Goal: Task Accomplishment & Management: Manage account settings

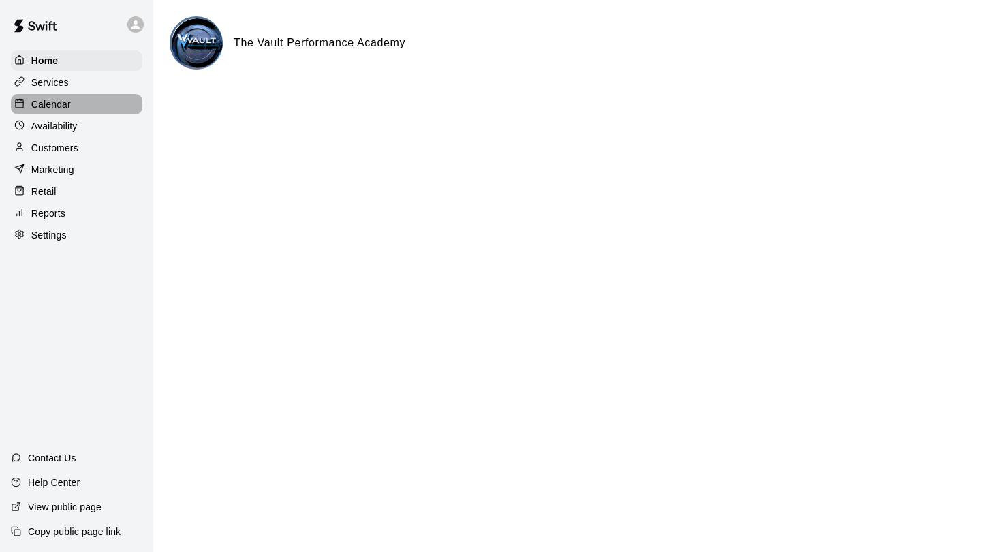
click at [62, 112] on div "Calendar" at bounding box center [76, 104] width 131 height 20
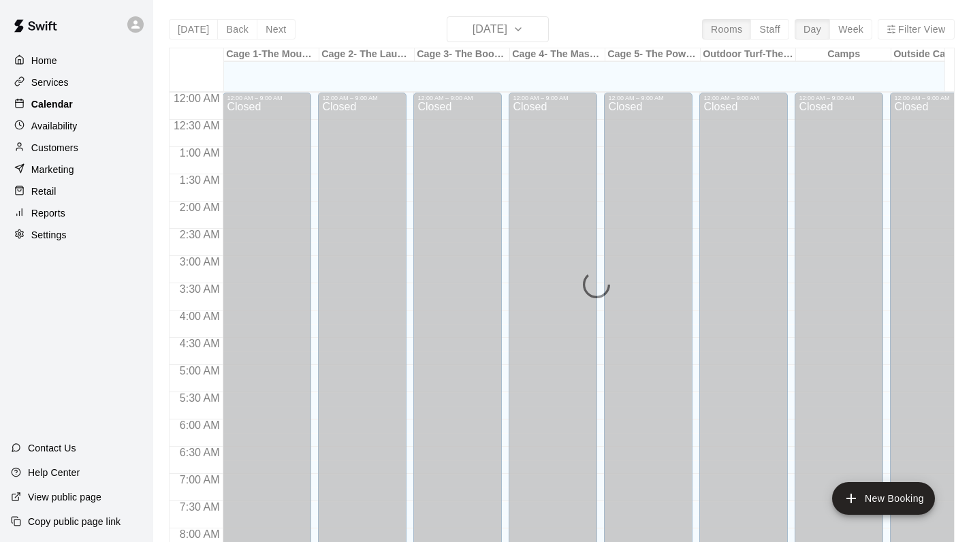
scroll to position [720, 0]
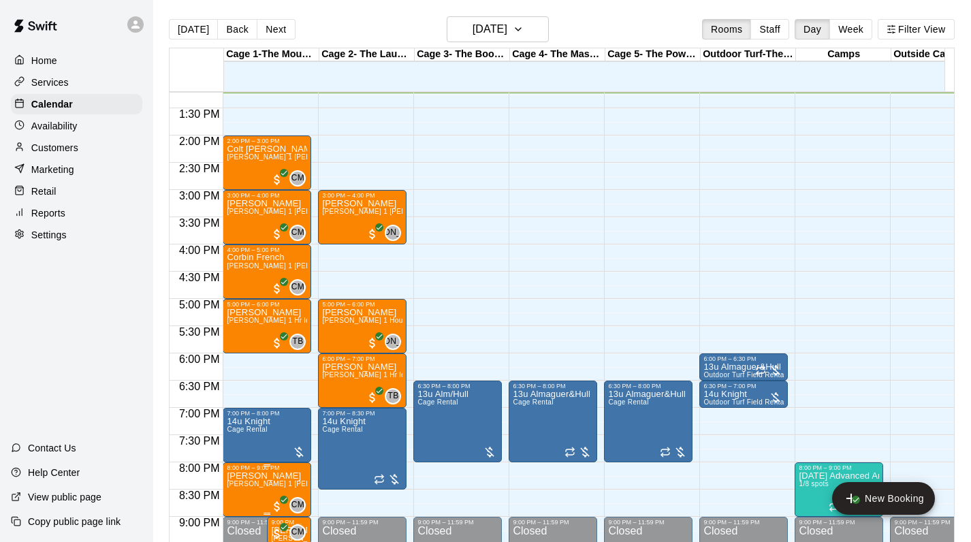
click at [268, 484] on span "[PERSON_NAME] 1 [PERSON_NAME] (pitching, hitting, catching or fielding)" at bounding box center [351, 483] width 248 height 7
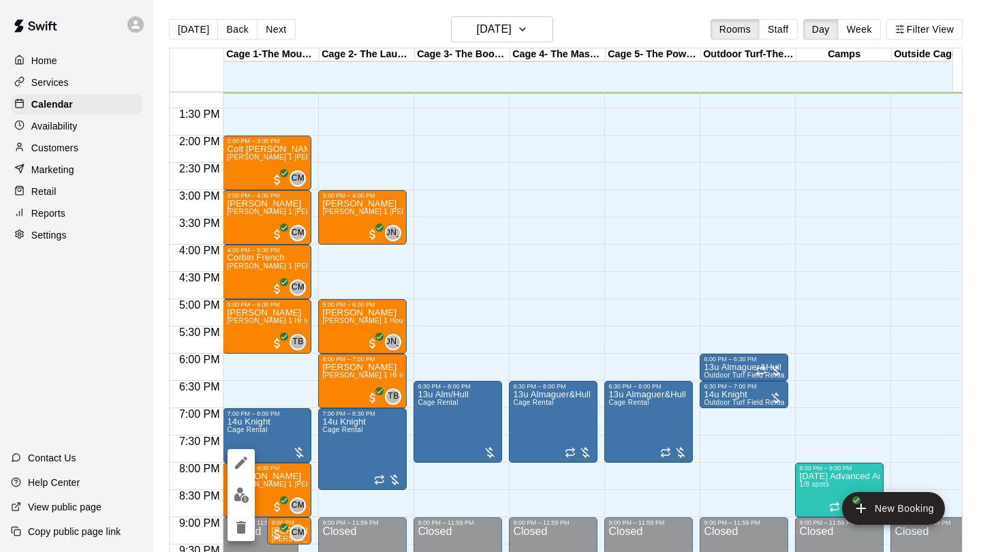
drag, startPoint x: 256, startPoint y: 325, endPoint x: 415, endPoint y: 328, distance: 158.7
click at [415, 328] on div at bounding box center [490, 276] width 981 height 552
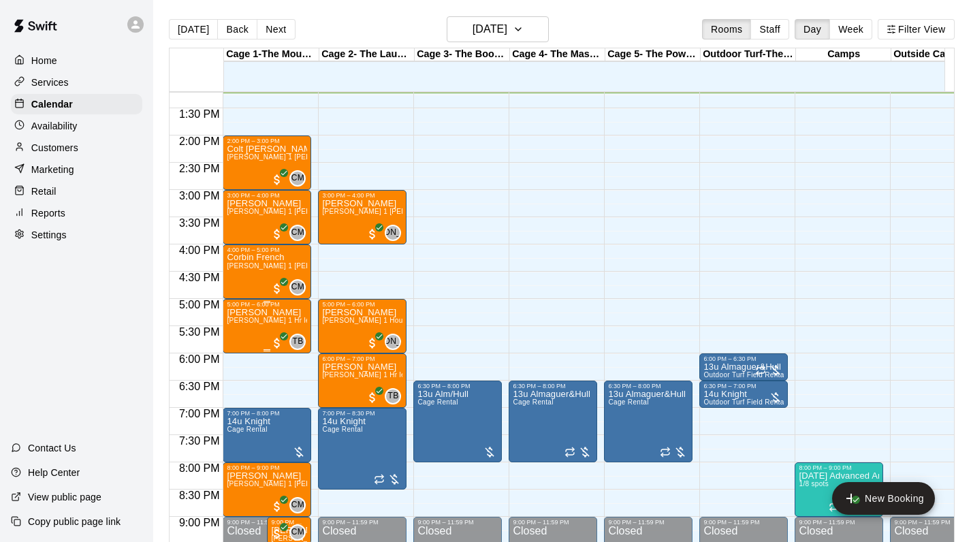
click at [278, 320] on span "[PERSON_NAME] 1 Hr lesson (Hitting, fielding)" at bounding box center [304, 320] width 154 height 7
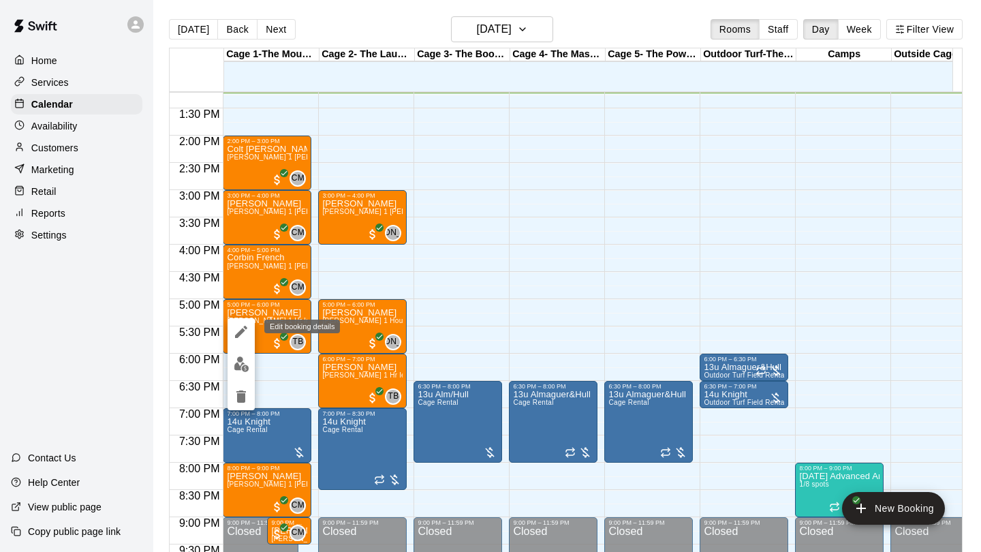
click at [242, 328] on icon "edit" at bounding box center [241, 331] width 16 height 16
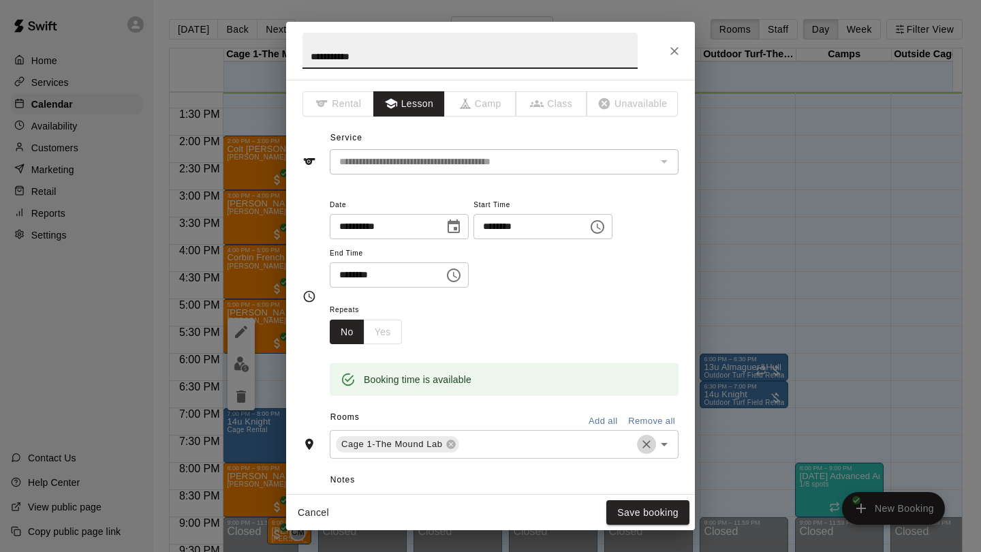
click at [637, 441] on button "Clear" at bounding box center [646, 443] width 19 height 19
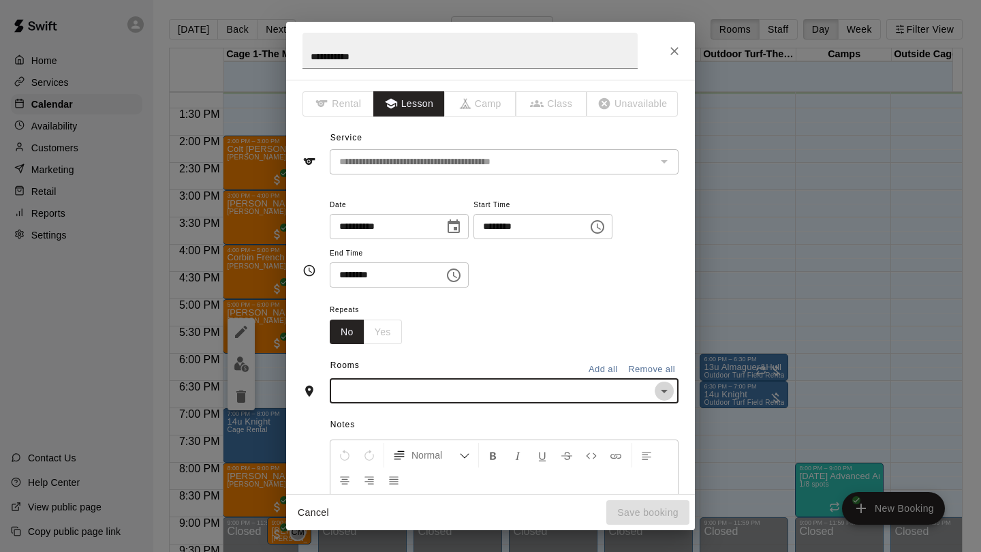
click at [657, 392] on icon "Open" at bounding box center [664, 391] width 16 height 16
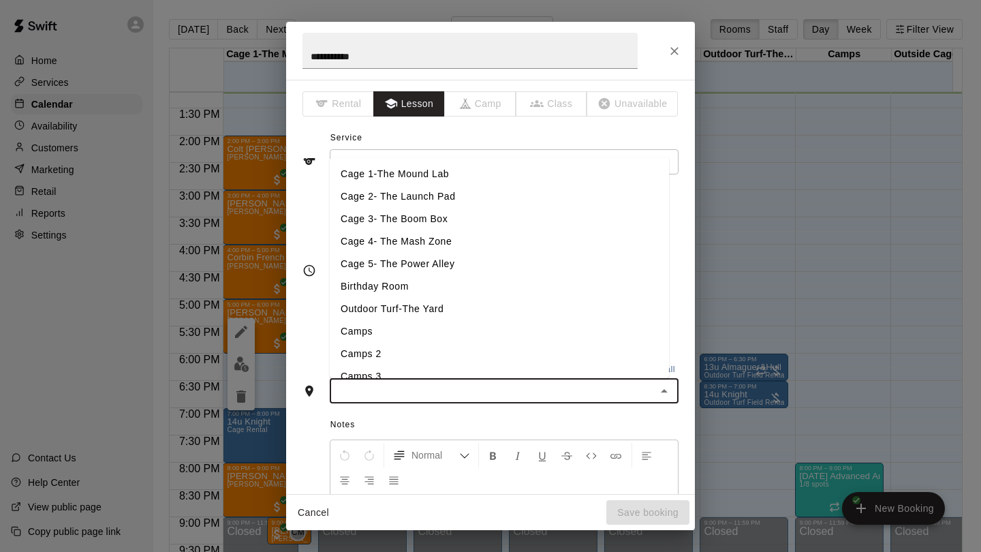
click at [370, 219] on li "Cage 3- The Boom Box" at bounding box center [499, 219] width 339 height 22
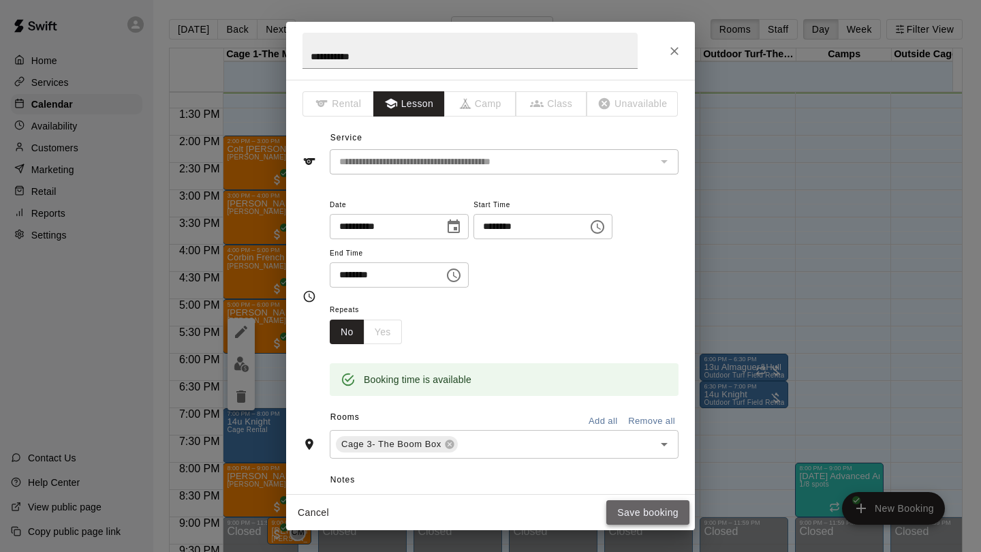
click at [629, 511] on button "Save booking" at bounding box center [647, 512] width 83 height 25
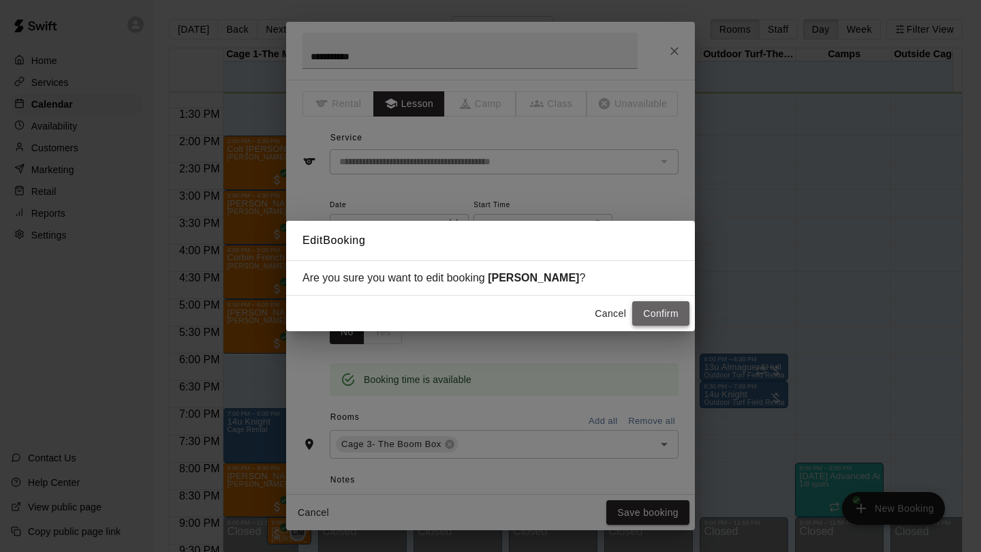
click at [669, 307] on button "Confirm" at bounding box center [660, 313] width 57 height 25
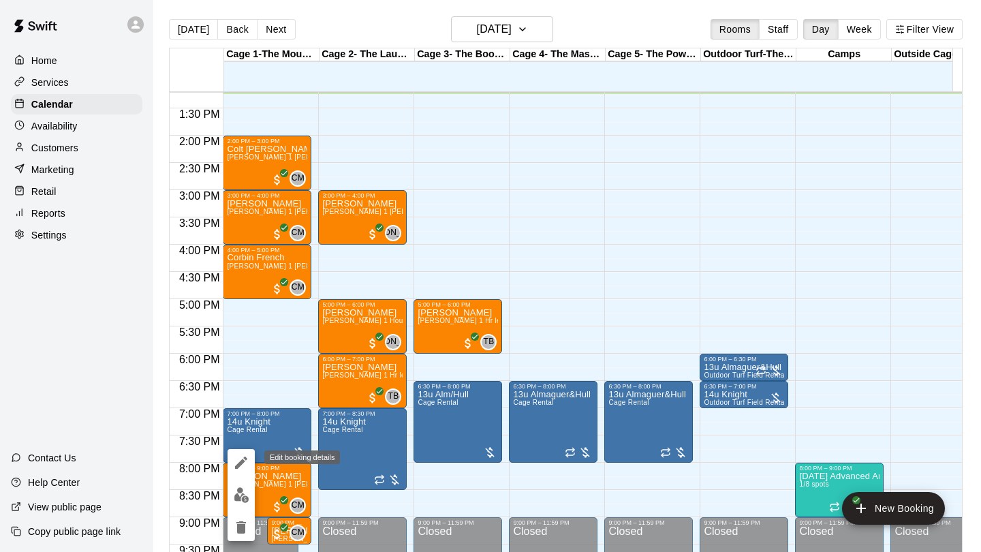
click at [240, 454] on icon "edit" at bounding box center [241, 462] width 16 height 16
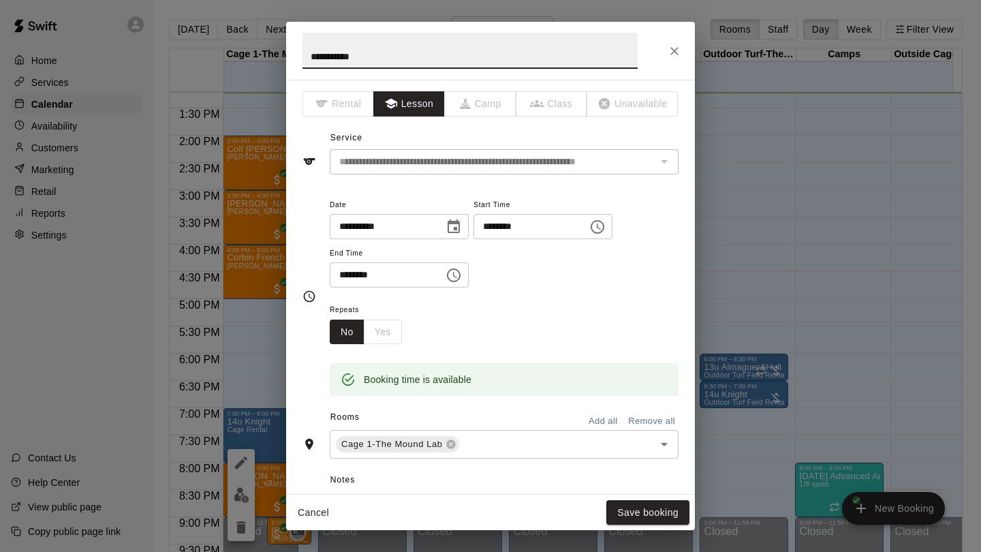
click at [497, 224] on input "********" at bounding box center [525, 226] width 105 height 25
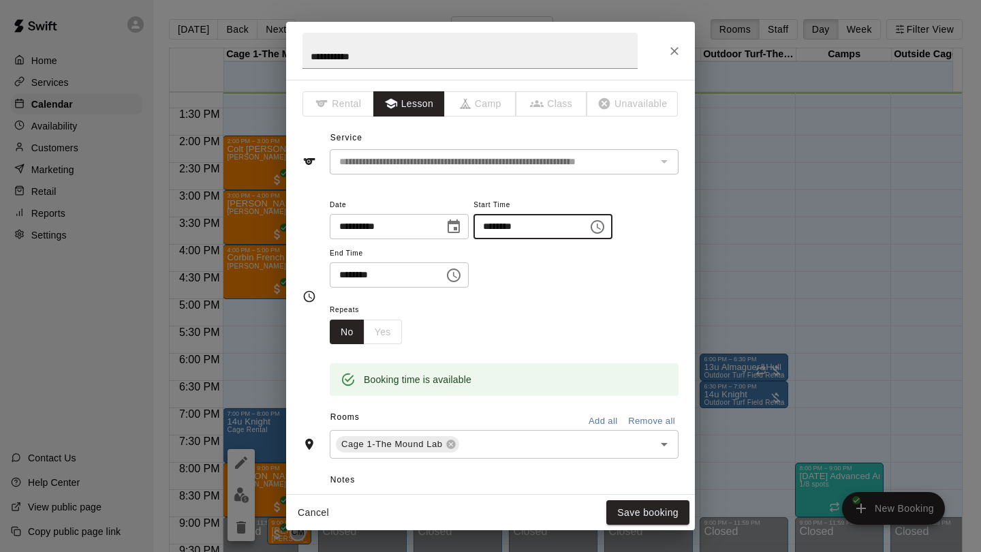
type input "********"
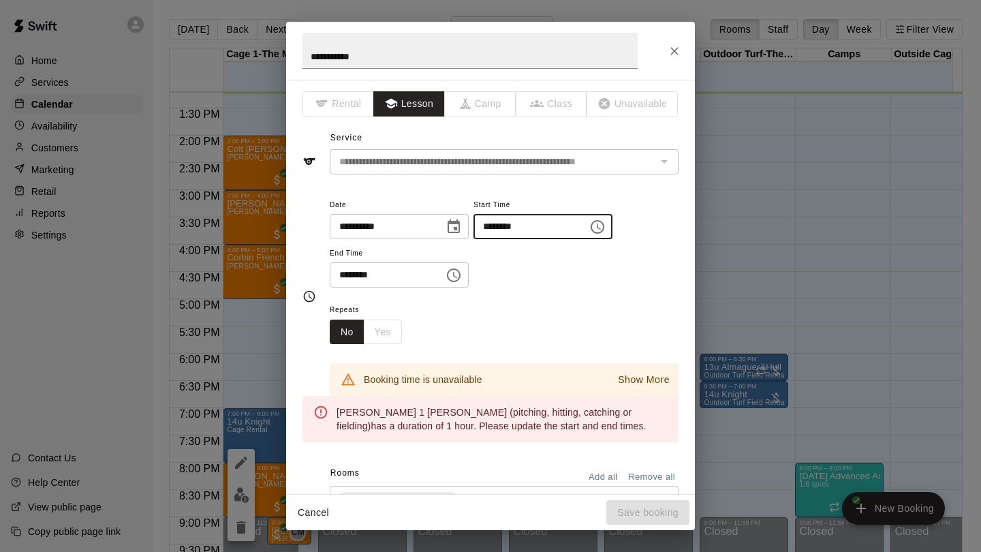
click at [347, 269] on input "********" at bounding box center [382, 274] width 105 height 25
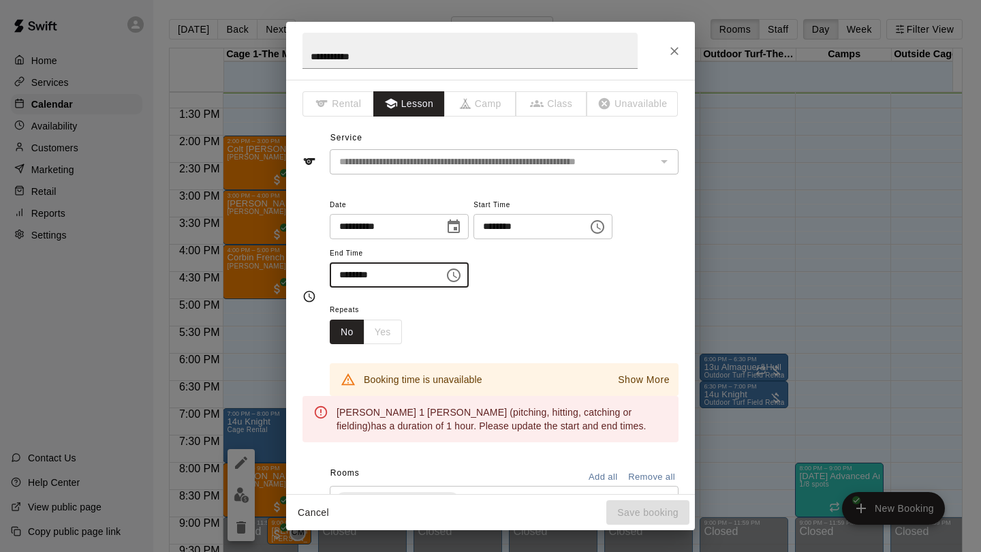
type input "********"
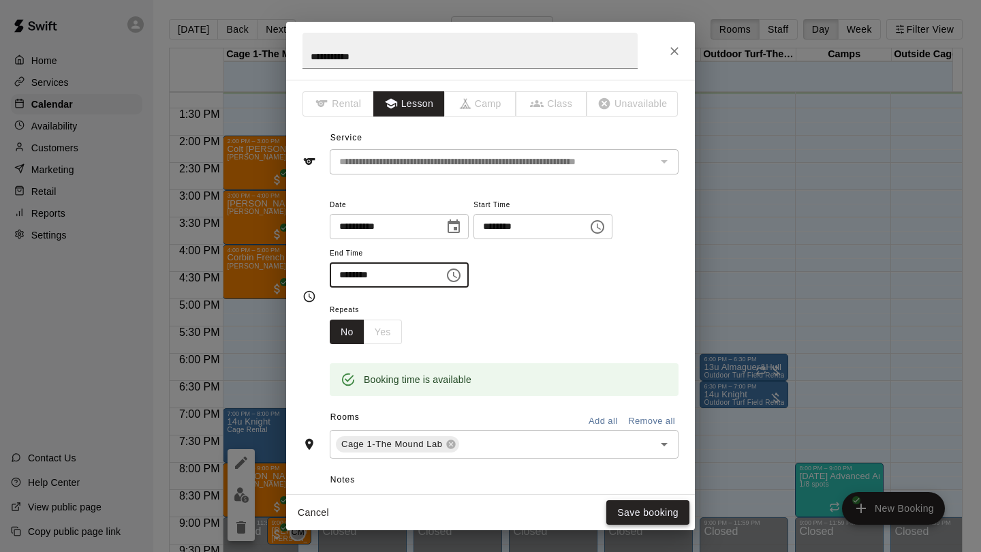
click at [631, 503] on button "Save booking" at bounding box center [647, 512] width 83 height 25
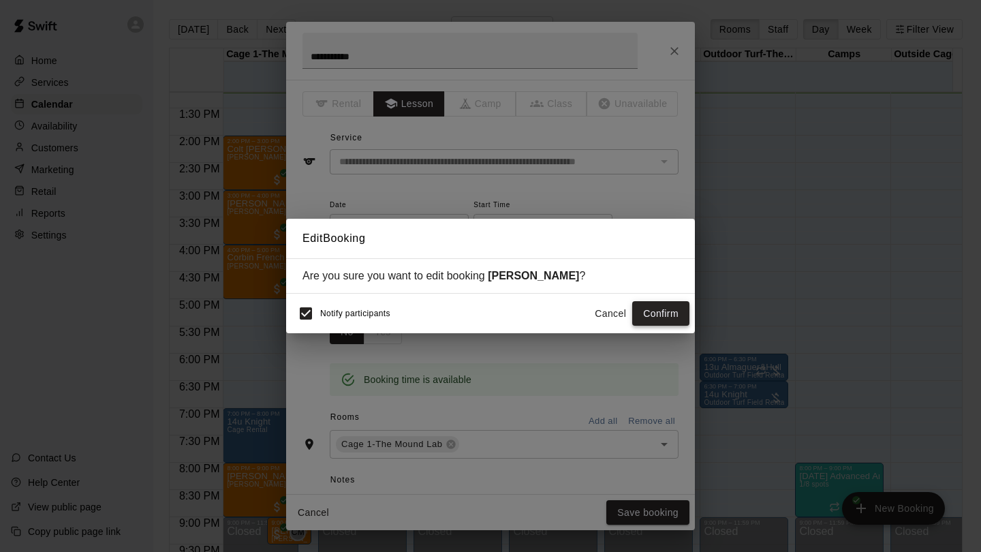
click at [648, 317] on button "Confirm" at bounding box center [660, 313] width 57 height 25
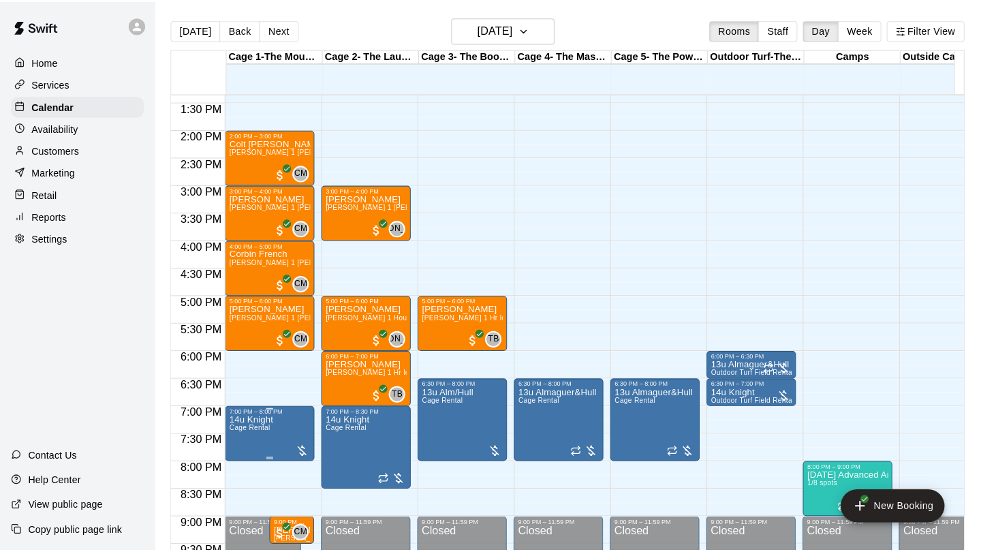
scroll to position [731, 0]
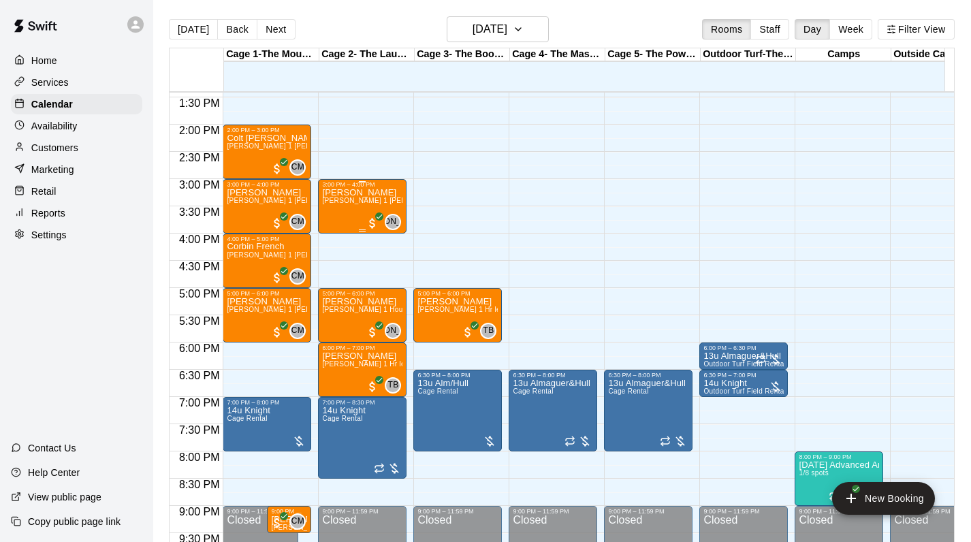
click at [357, 212] on div "Mason McNerney Jeremy Almaguer 1 Hr Lesson (hitting, fielding)" at bounding box center [362, 459] width 80 height 542
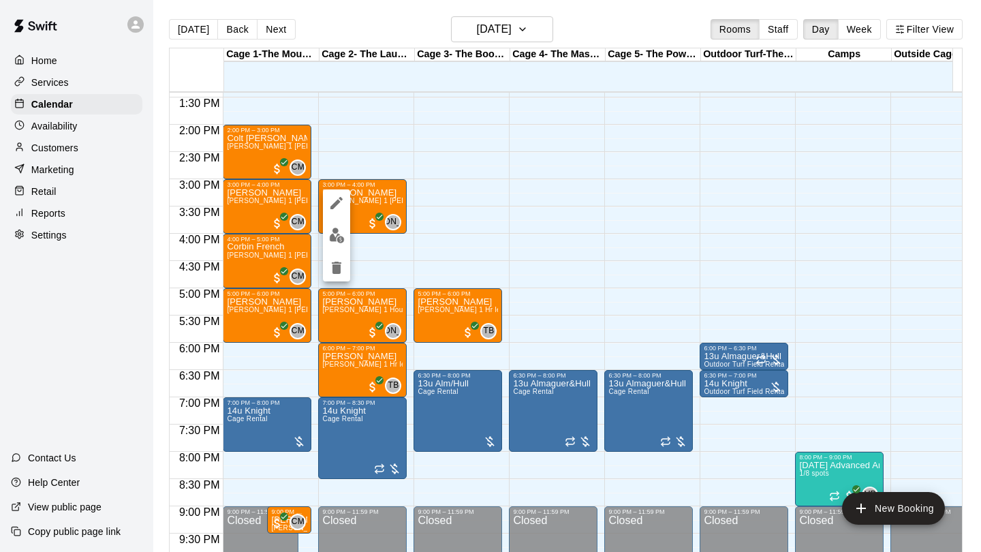
click at [528, 211] on div at bounding box center [490, 276] width 981 height 552
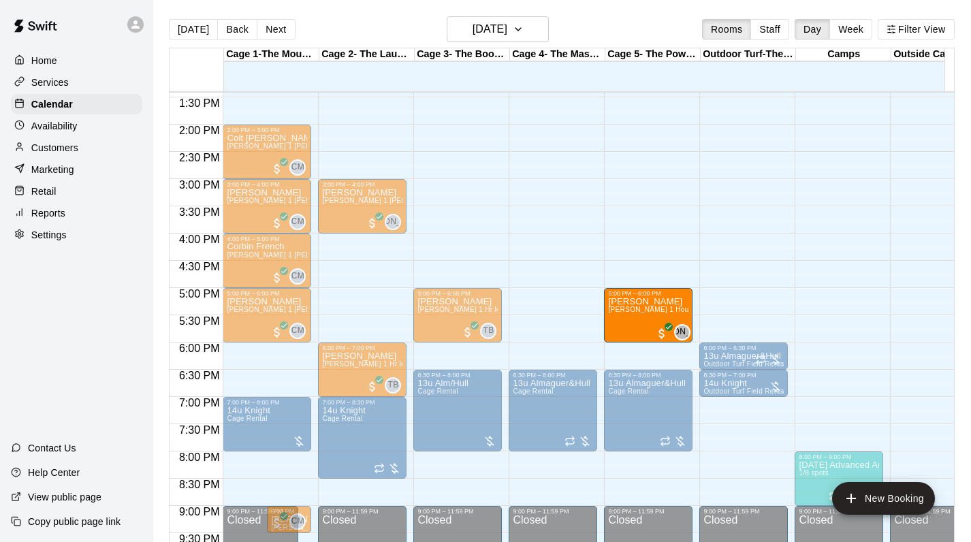
drag, startPoint x: 366, startPoint y: 302, endPoint x: 619, endPoint y: 309, distance: 252.7
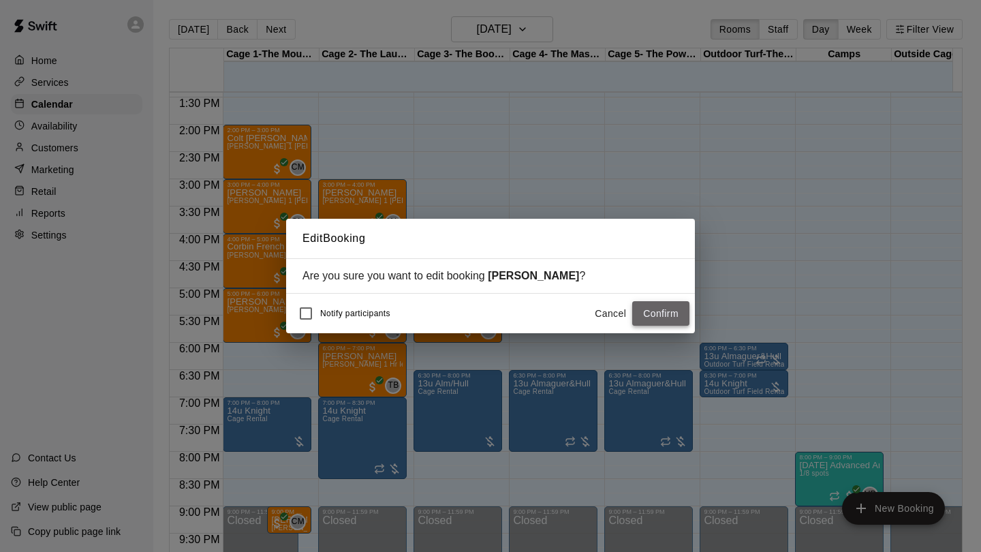
click at [641, 317] on button "Confirm" at bounding box center [660, 313] width 57 height 25
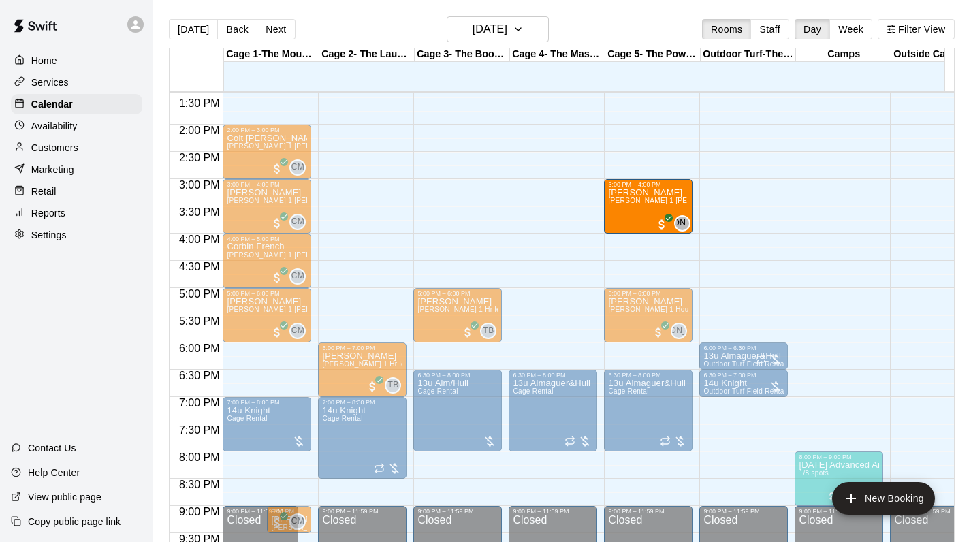
drag, startPoint x: 334, startPoint y: 203, endPoint x: 633, endPoint y: 204, distance: 298.2
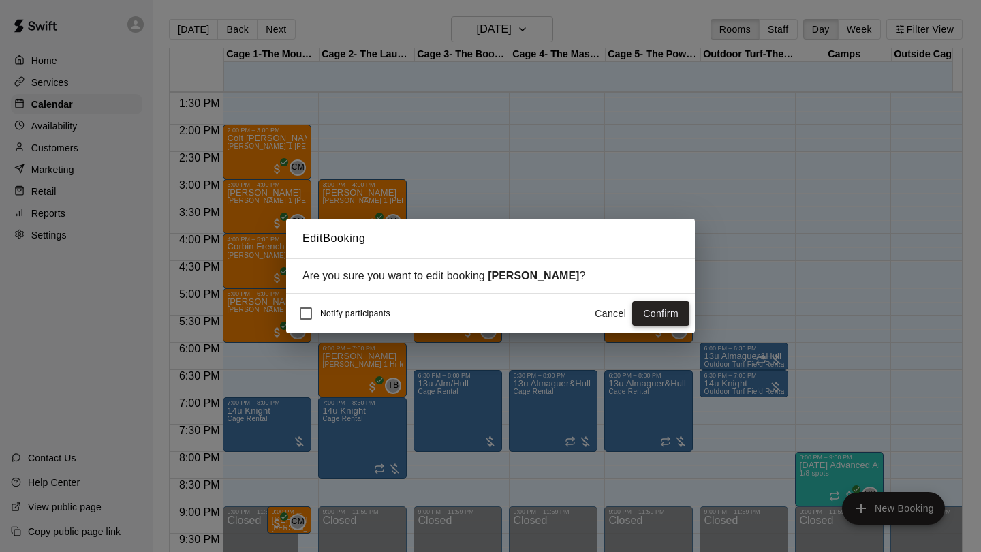
click at [663, 318] on button "Confirm" at bounding box center [660, 313] width 57 height 25
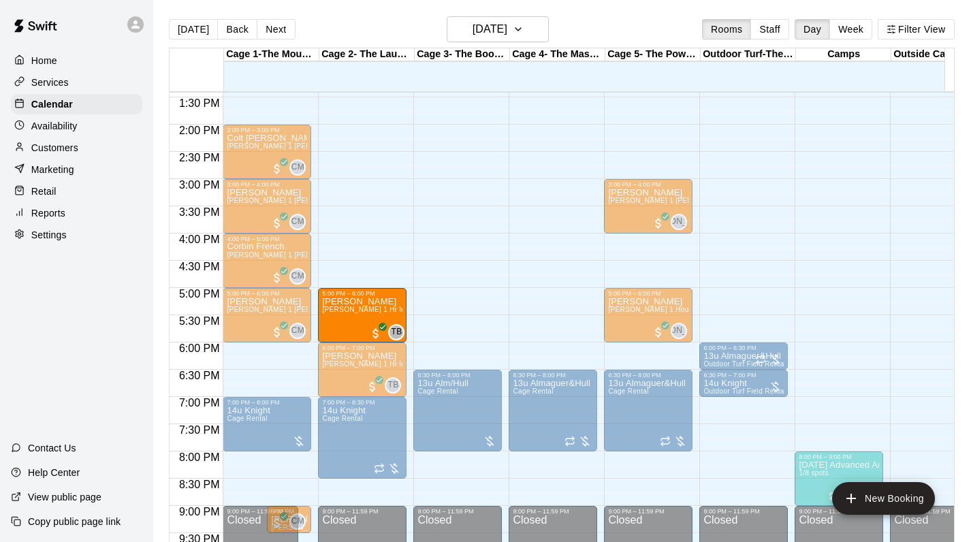
drag, startPoint x: 456, startPoint y: 307, endPoint x: 355, endPoint y: 311, distance: 101.5
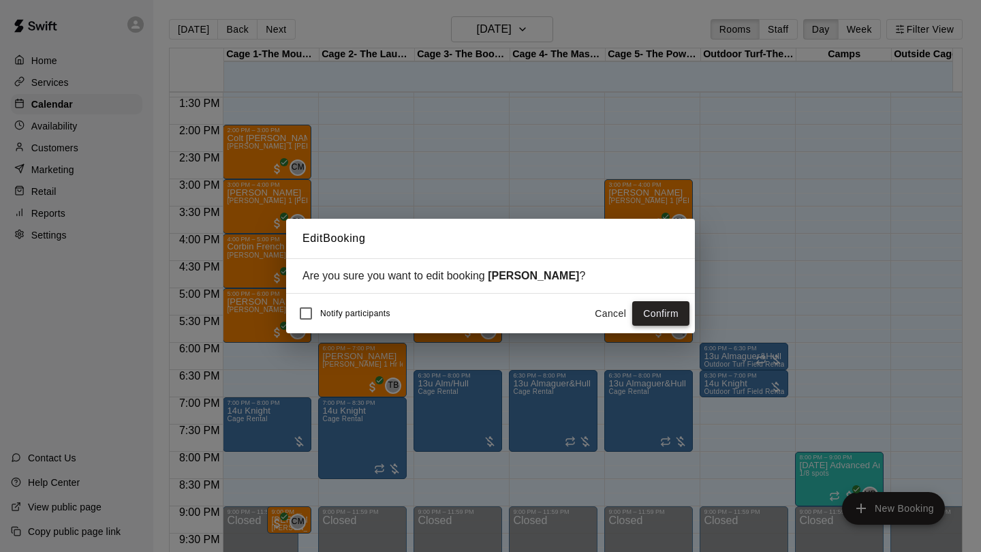
click at [679, 318] on button "Confirm" at bounding box center [660, 313] width 57 height 25
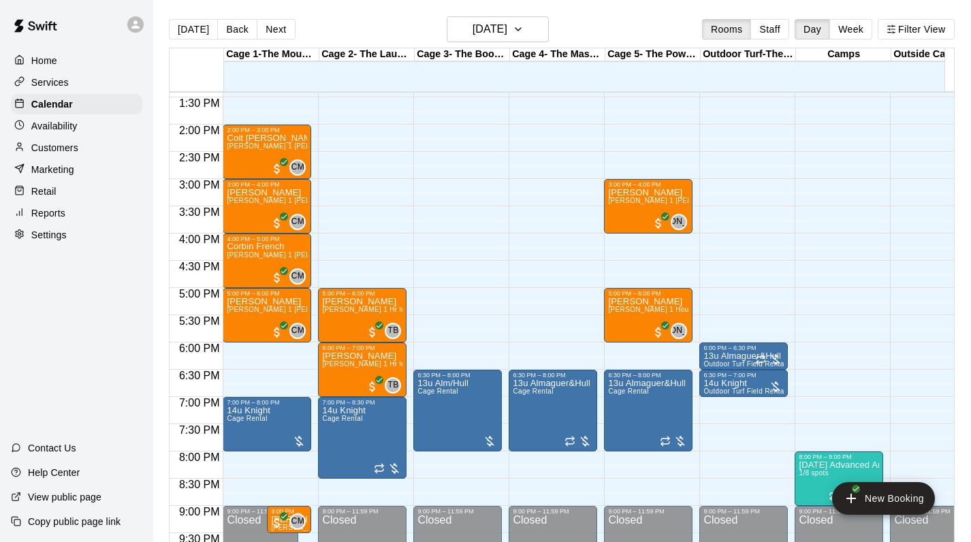
click at [648, 244] on div "12:00 AM – 9:00 AM Closed 3:00 PM – 4:00 PM Mason McNerney Jeremy Almaguer 1 Hr…" at bounding box center [648, 15] width 89 height 1307
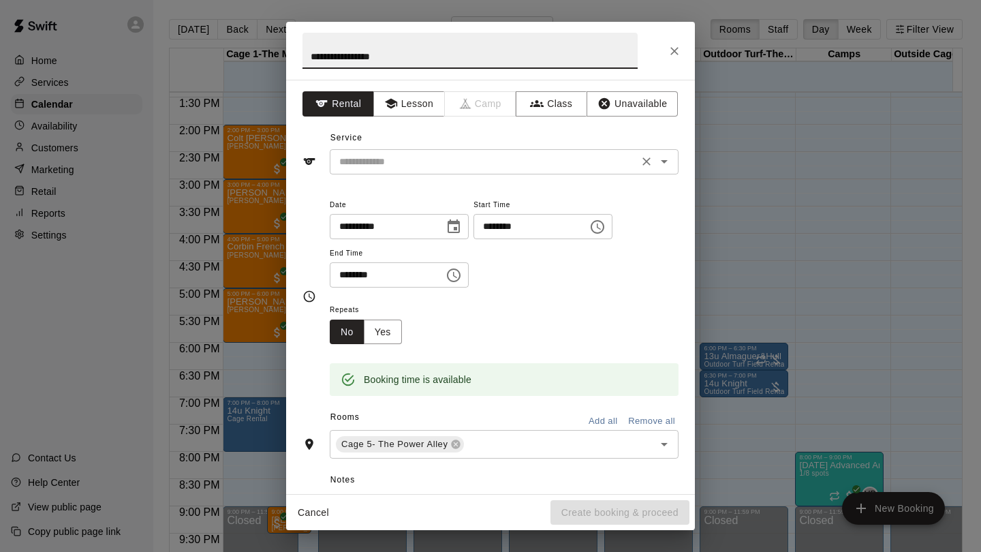
type input "**********"
click at [458, 163] on input "text" at bounding box center [484, 161] width 300 height 17
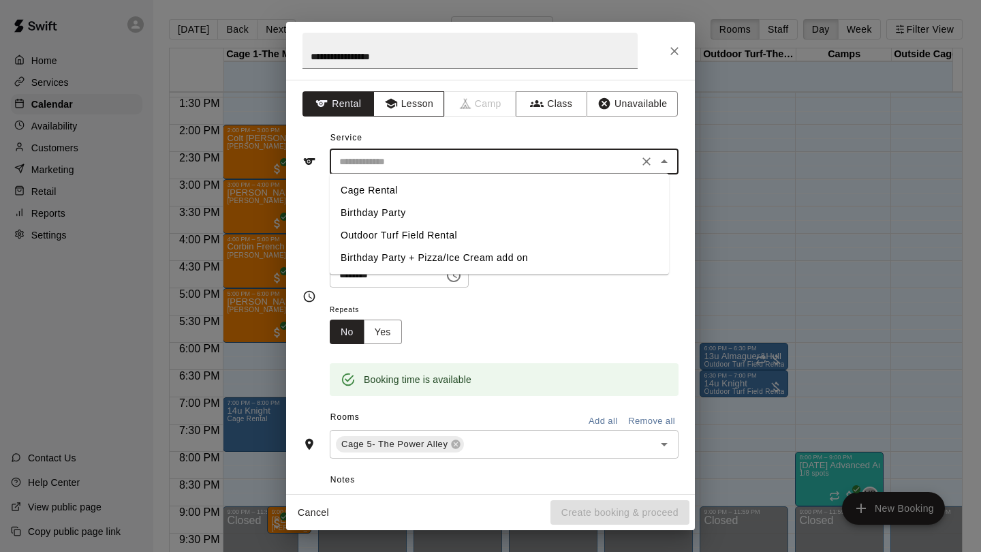
click at [410, 110] on button "Lesson" at bounding box center [408, 103] width 71 height 25
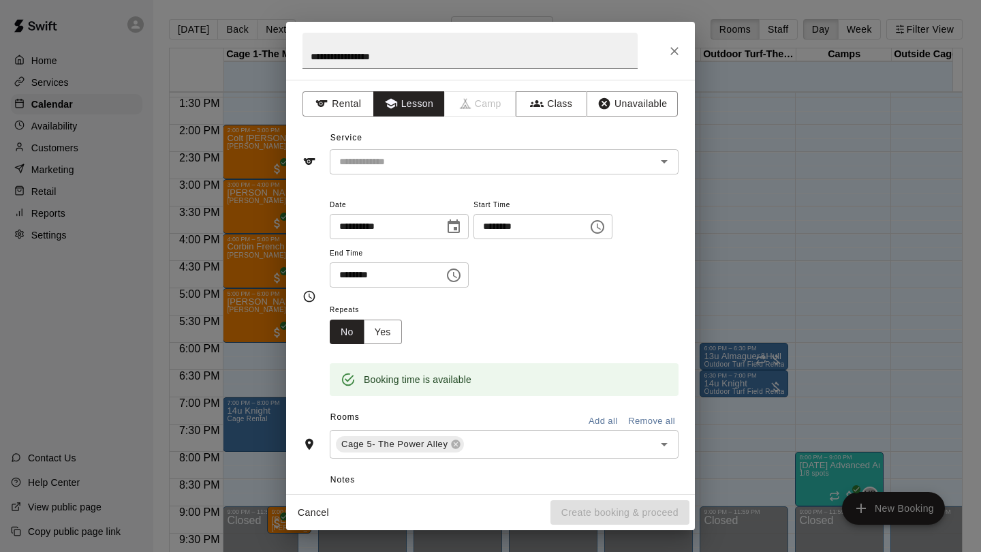
click at [404, 144] on div "Service ​" at bounding box center [490, 150] width 376 height 47
click at [389, 165] on input "text" at bounding box center [484, 161] width 300 height 17
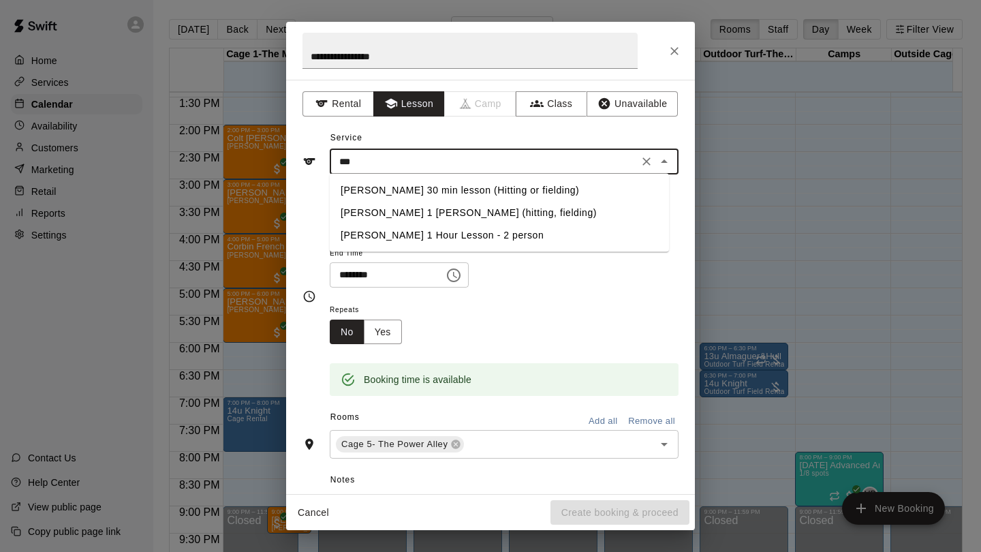
click at [401, 217] on li "[PERSON_NAME] 1 [PERSON_NAME] (hitting, fielding)" at bounding box center [499, 213] width 339 height 22
type input "**********"
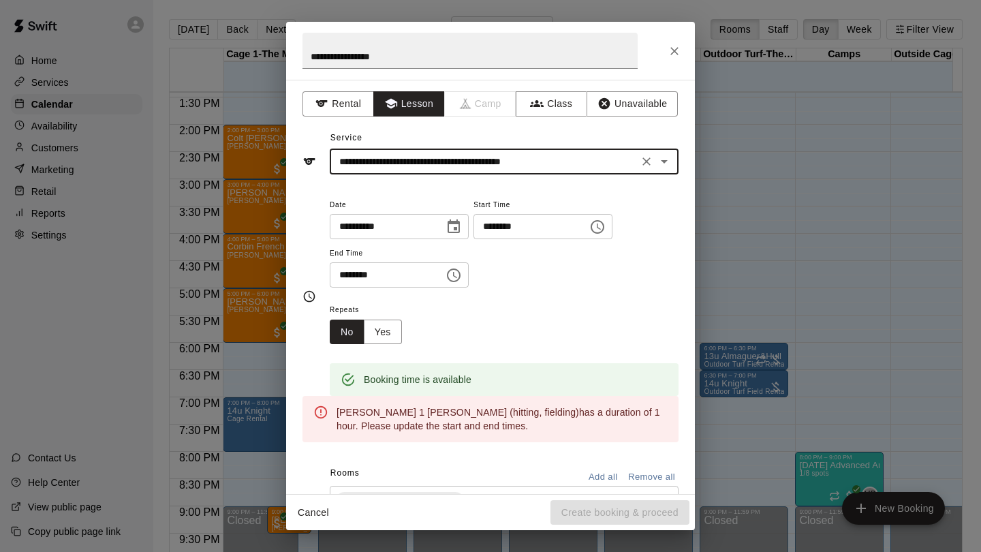
click at [346, 276] on input "********" at bounding box center [382, 274] width 105 height 25
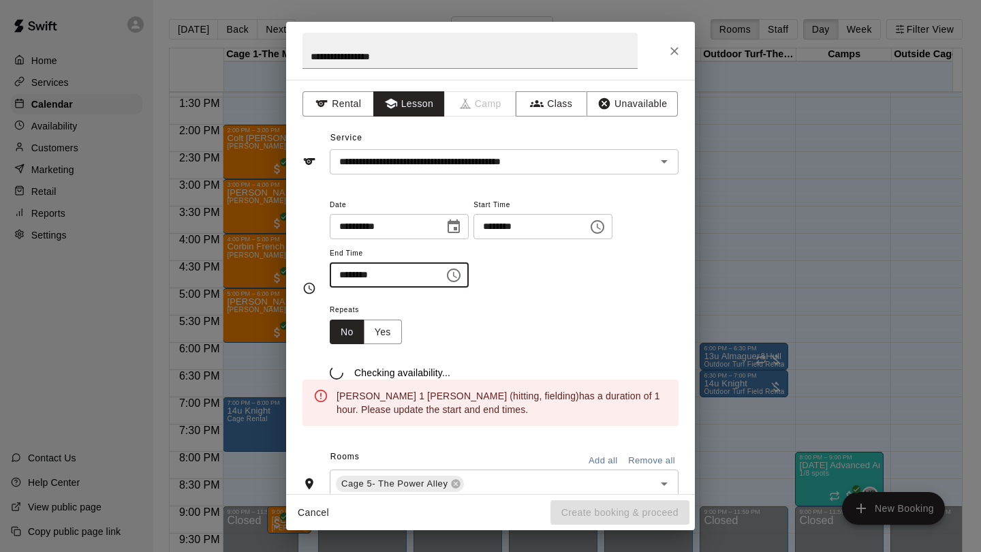
type input "********"
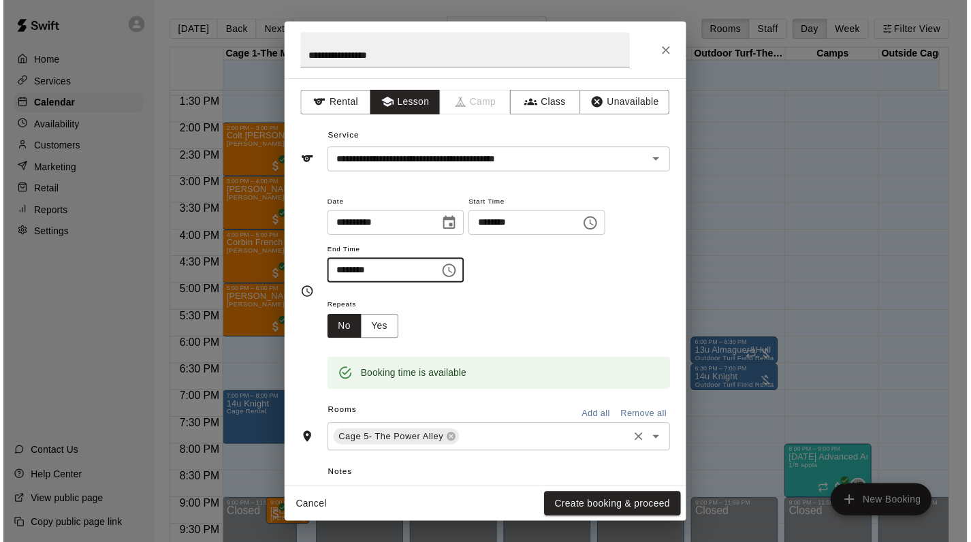
scroll to position [127, 0]
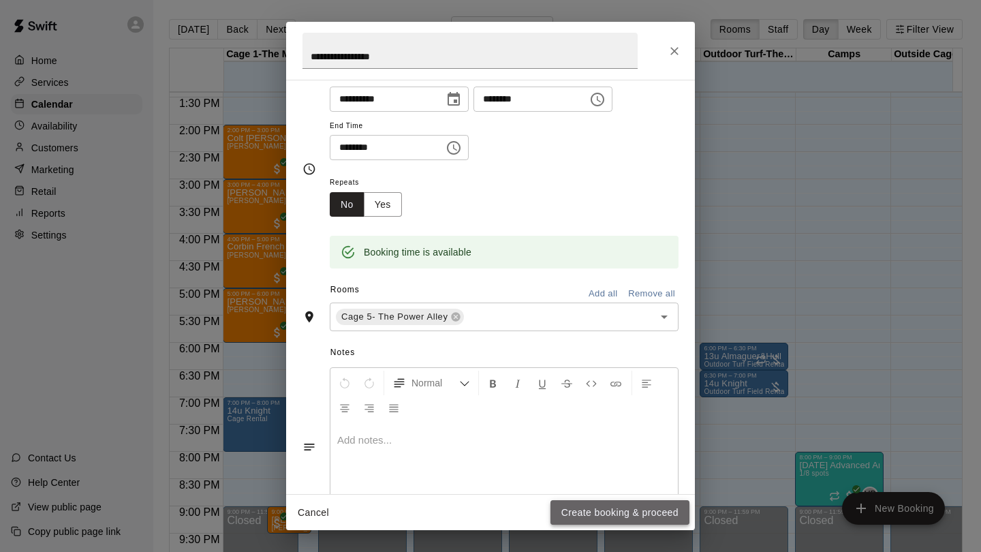
click at [591, 515] on button "Create booking & proceed" at bounding box center [619, 512] width 139 height 25
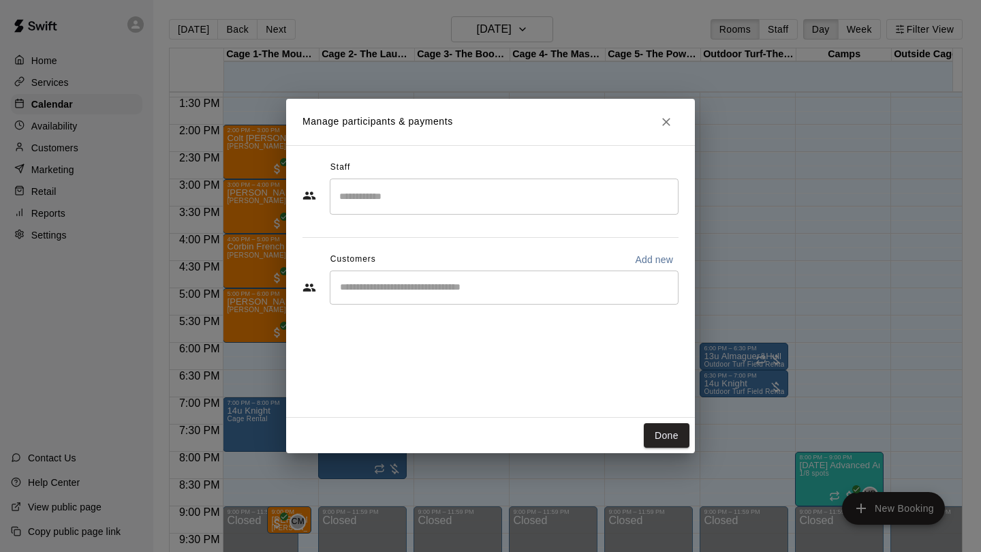
click at [404, 208] on div "​" at bounding box center [504, 196] width 349 height 36
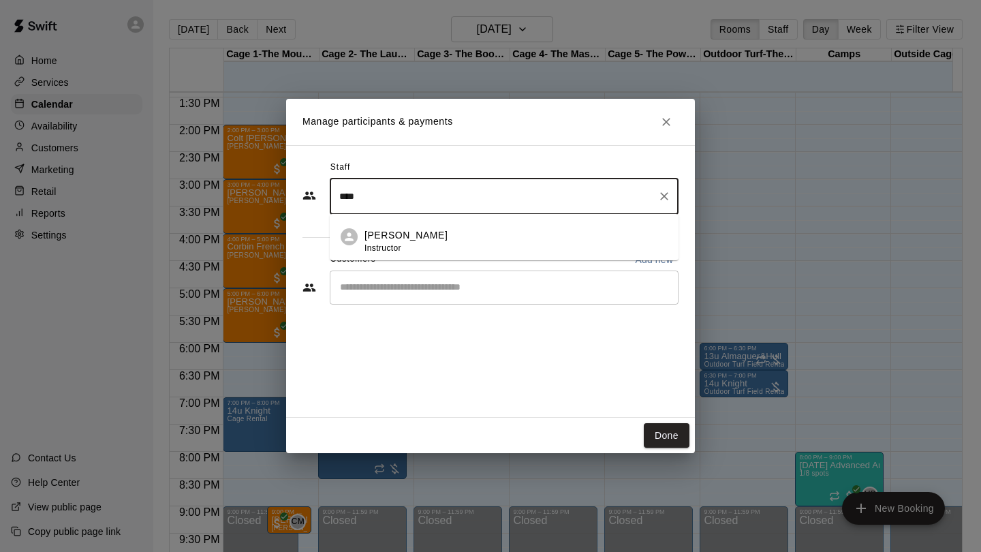
click at [427, 242] on p "Jeremy Almaguer" at bounding box center [405, 235] width 83 height 14
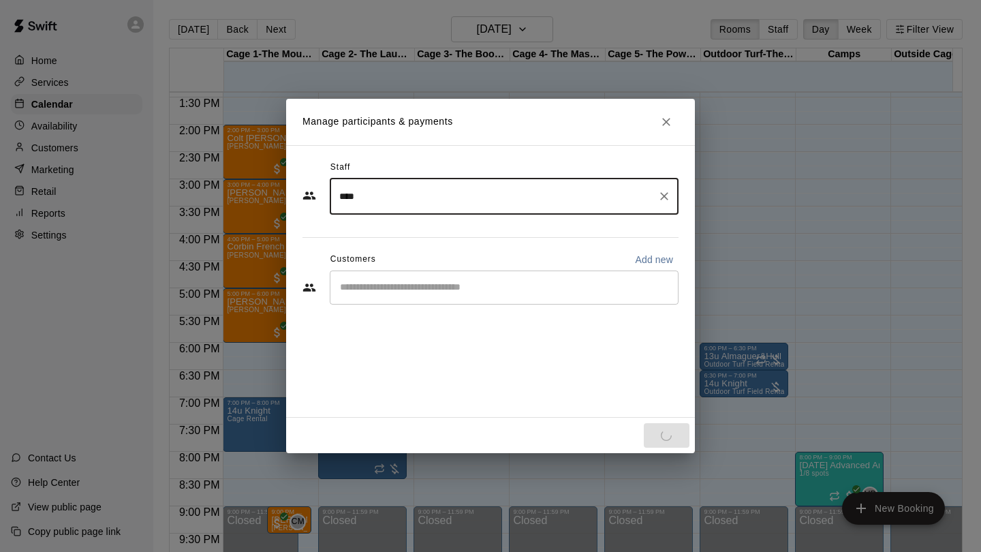
type input "****"
click at [404, 281] on input "Start typing to search customers..." at bounding box center [504, 288] width 336 height 14
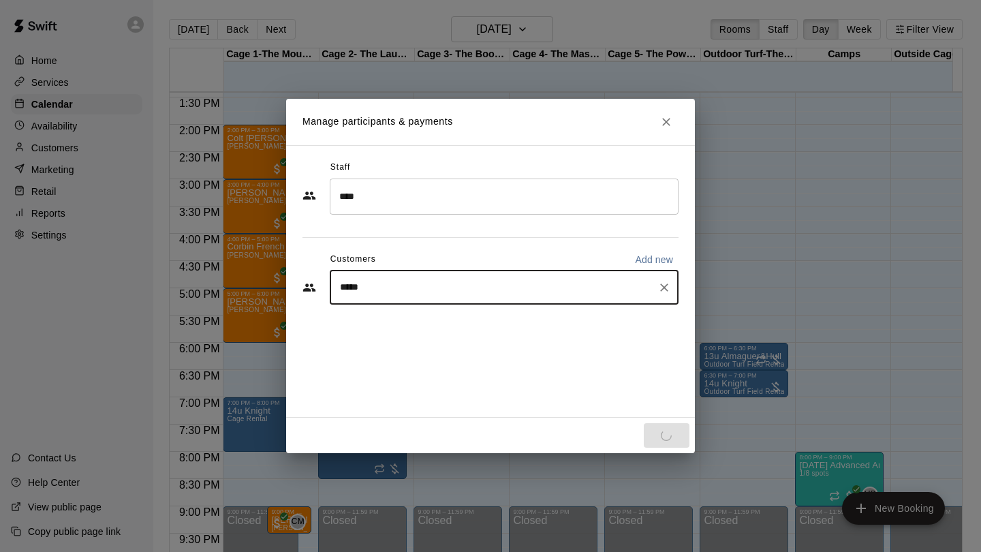
type input "******"
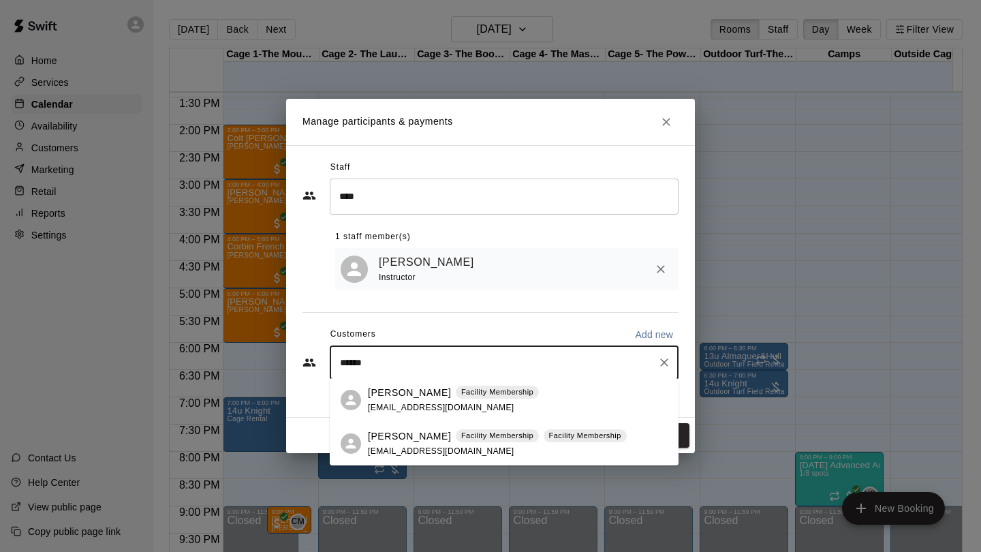
click at [402, 409] on span "sarahlc2002@aol.com" at bounding box center [441, 407] width 146 height 10
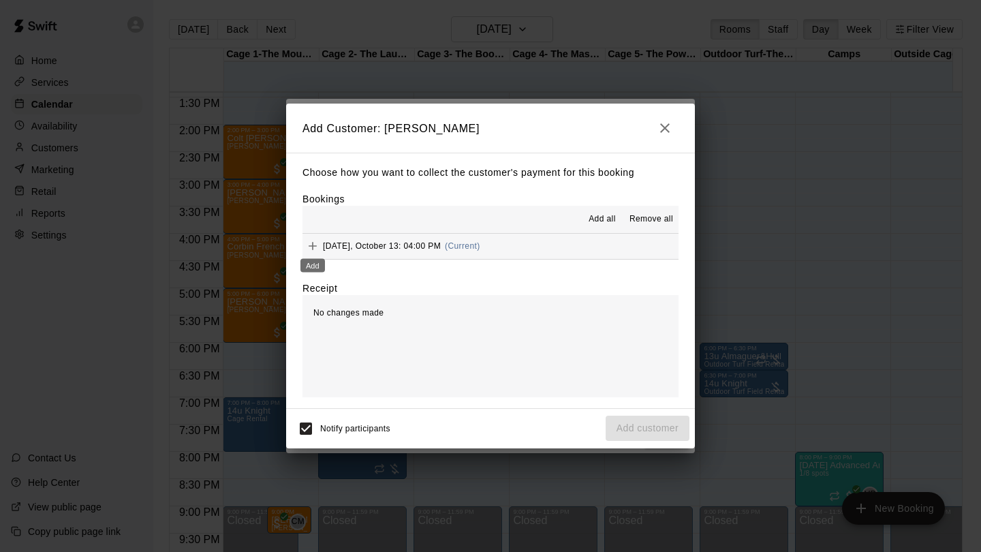
click at [316, 244] on icon "Add" at bounding box center [313, 246] width 14 height 14
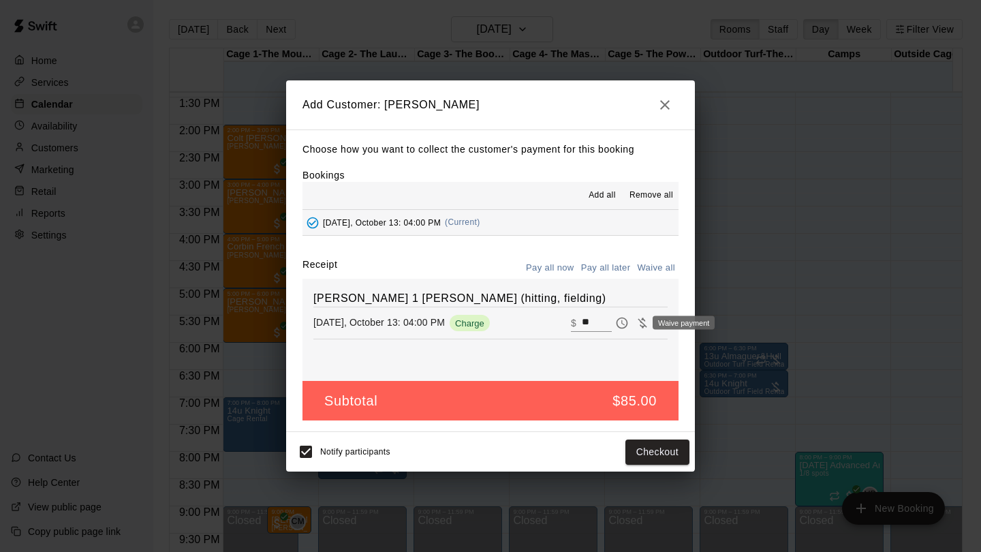
click at [635, 328] on icon "Waive payment" at bounding box center [642, 323] width 14 height 14
type input "*"
click at [634, 451] on button "Add customer" at bounding box center [647, 451] width 84 height 25
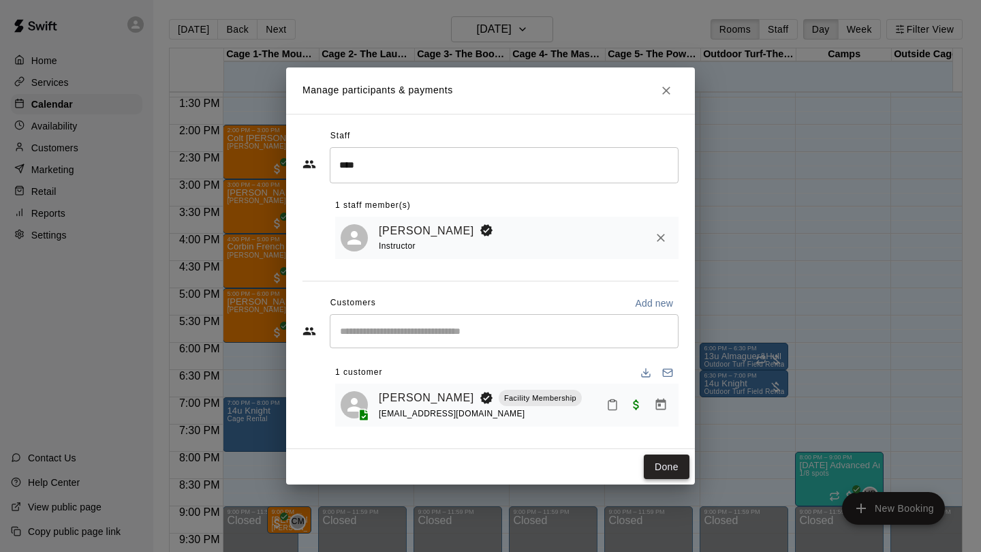
click at [667, 461] on button "Done" at bounding box center [666, 466] width 46 height 25
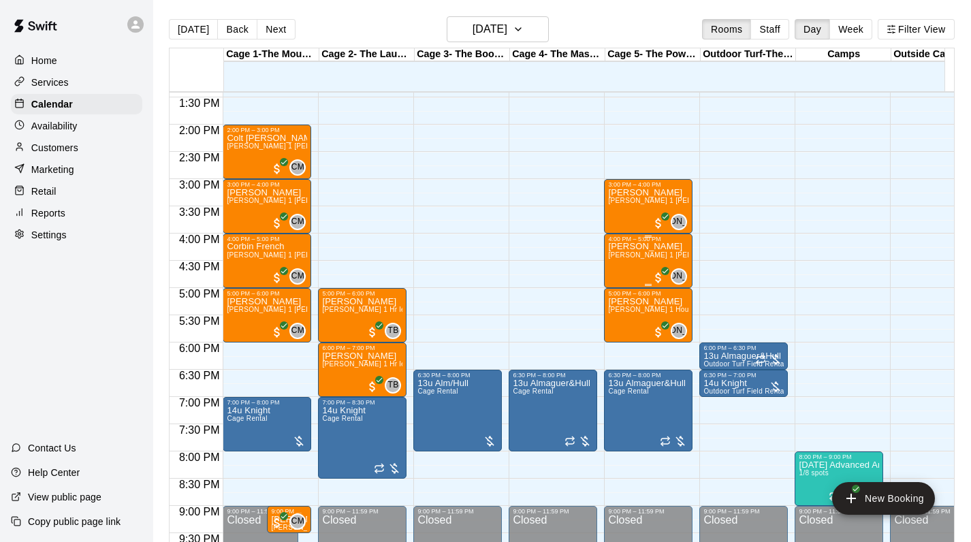
click at [647, 271] on div "Raider Massengale Jeremy Almaguer 1 Hr Lesson (hitting, fielding)" at bounding box center [648, 513] width 80 height 542
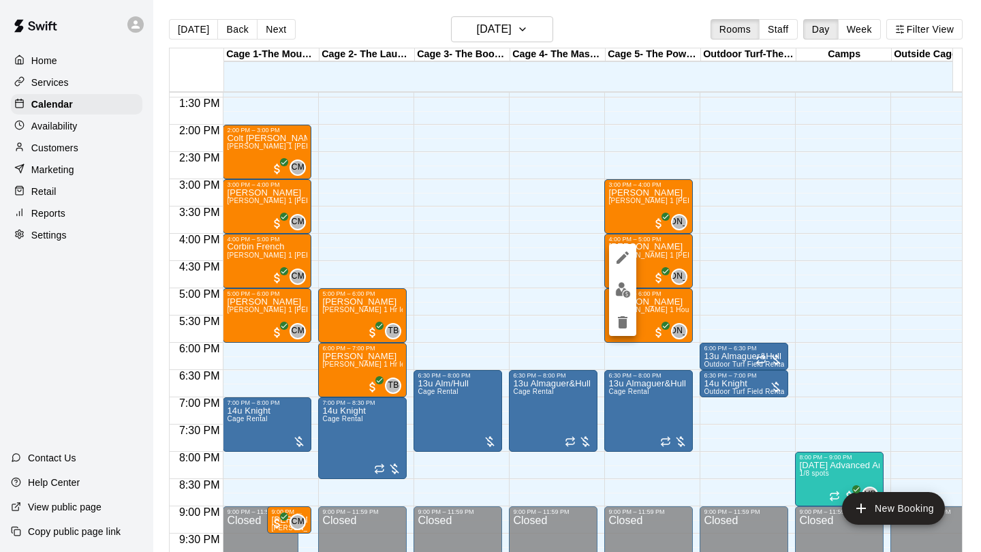
click at [513, 259] on div at bounding box center [490, 276] width 981 height 552
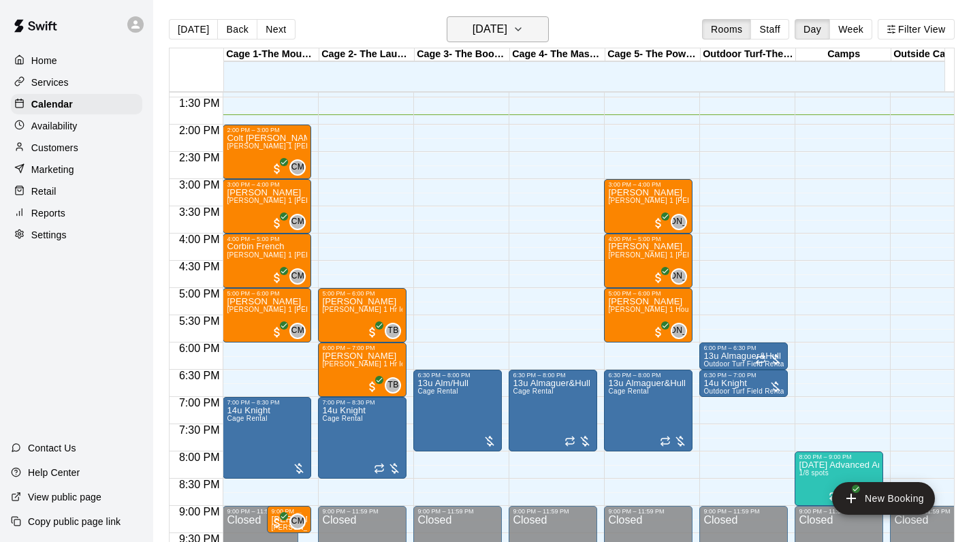
click at [497, 19] on button "[DATE]" at bounding box center [498, 29] width 102 height 26
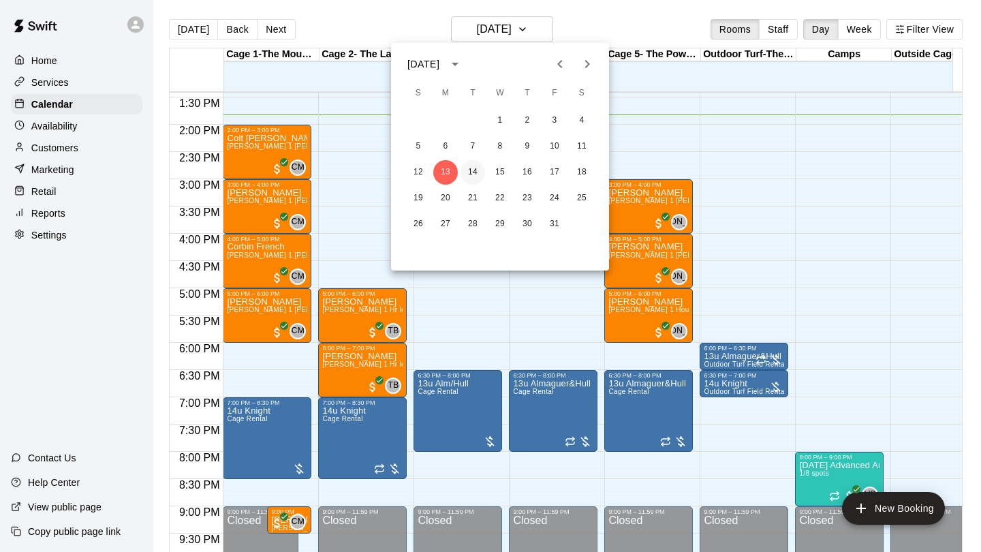
click at [479, 171] on button "14" at bounding box center [472, 172] width 25 height 25
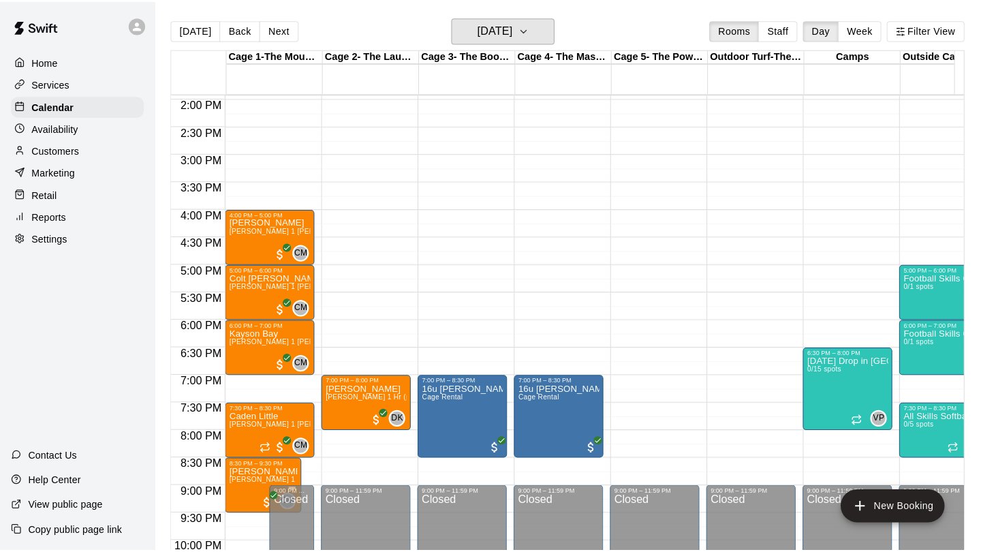
scroll to position [0, 1]
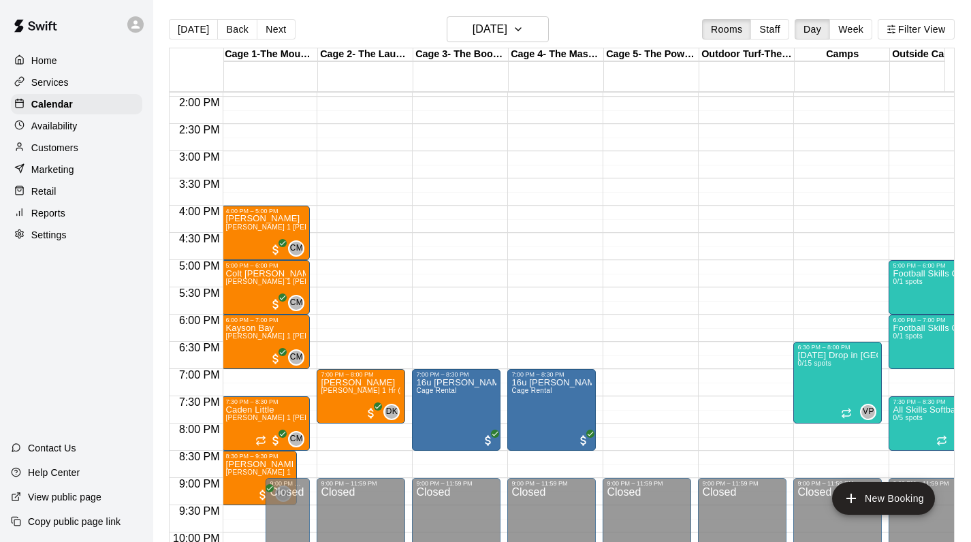
click at [47, 62] on p "Home" at bounding box center [44, 61] width 26 height 14
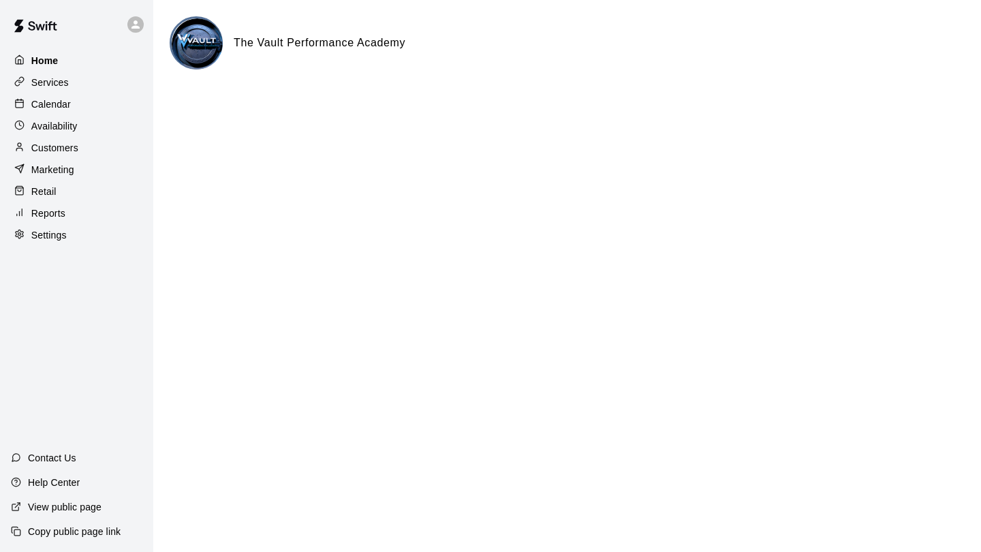
click at [46, 54] on p "Home" at bounding box center [44, 61] width 27 height 14
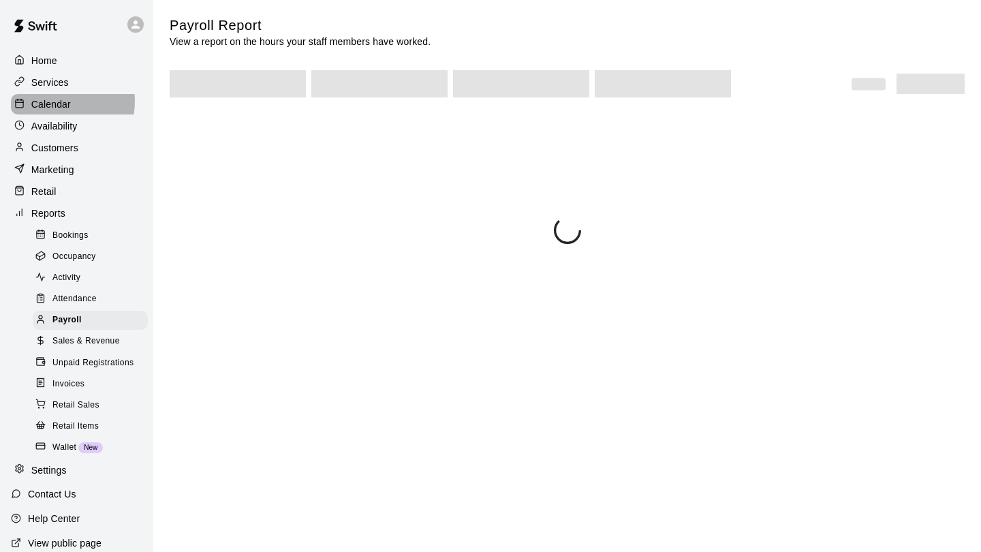
click at [55, 100] on p "Calendar" at bounding box center [50, 104] width 39 height 14
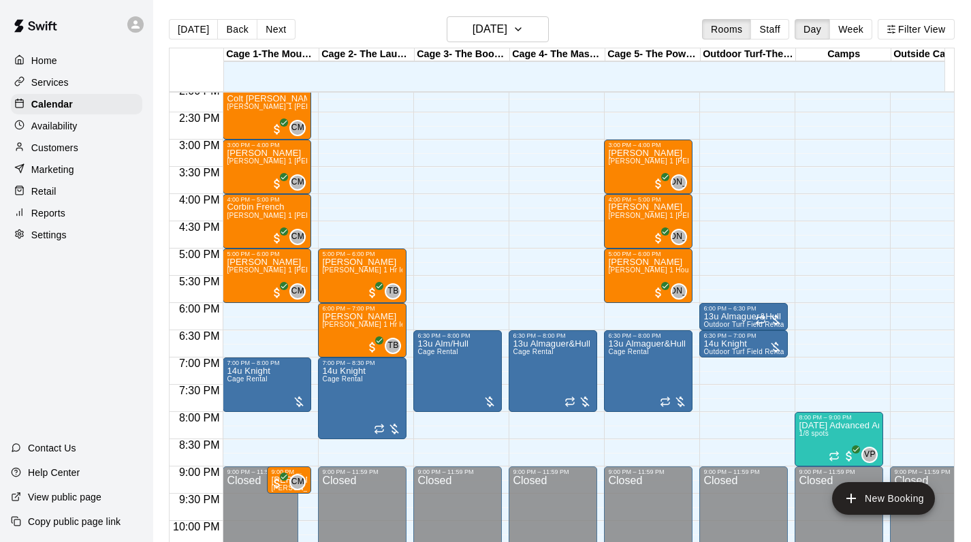
scroll to position [772, 0]
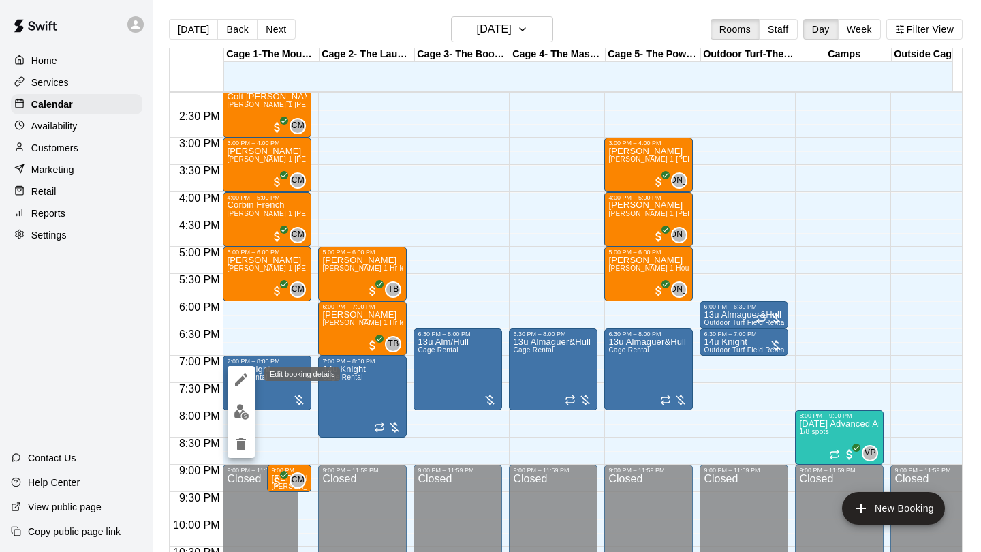
click at [246, 381] on icon "edit" at bounding box center [241, 379] width 16 height 16
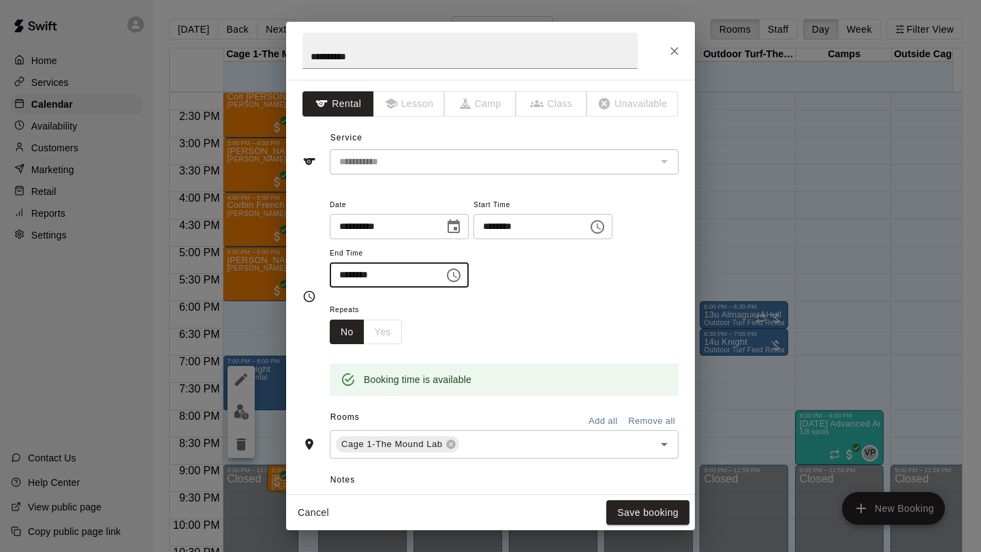
click at [360, 278] on input "********" at bounding box center [382, 274] width 105 height 25
type input "********"
click at [654, 511] on button "Save booking" at bounding box center [647, 512] width 83 height 25
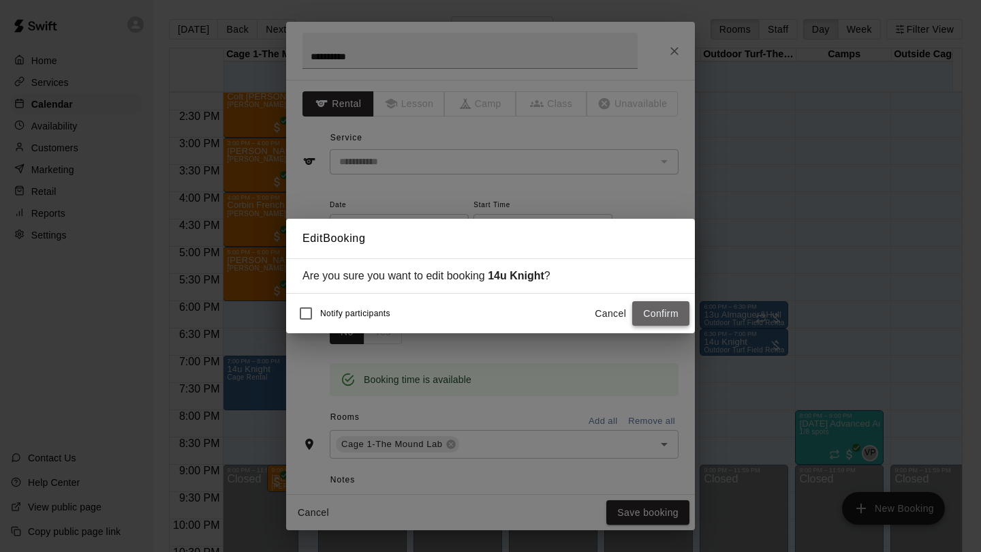
click at [686, 304] on button "Confirm" at bounding box center [660, 313] width 57 height 25
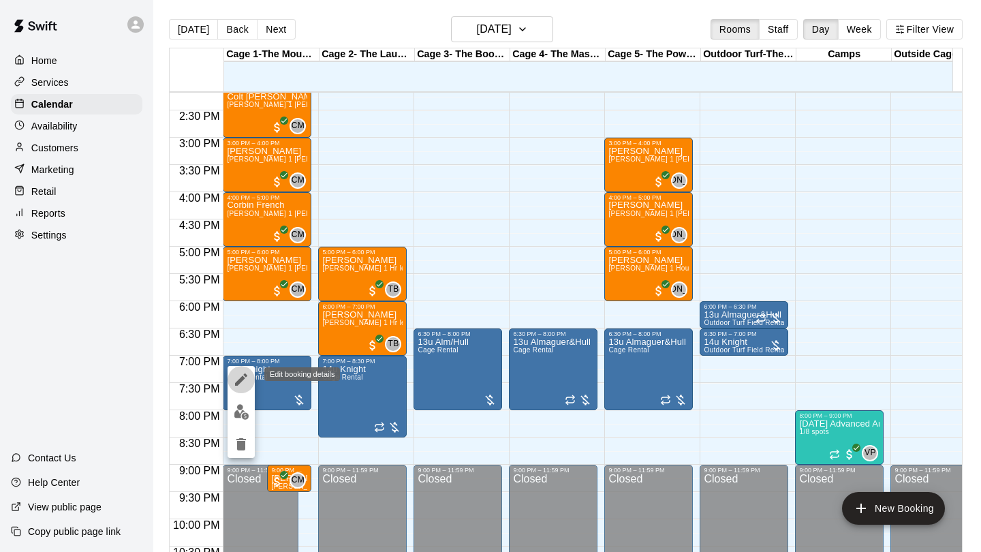
click at [245, 380] on icon "edit" at bounding box center [241, 379] width 16 height 16
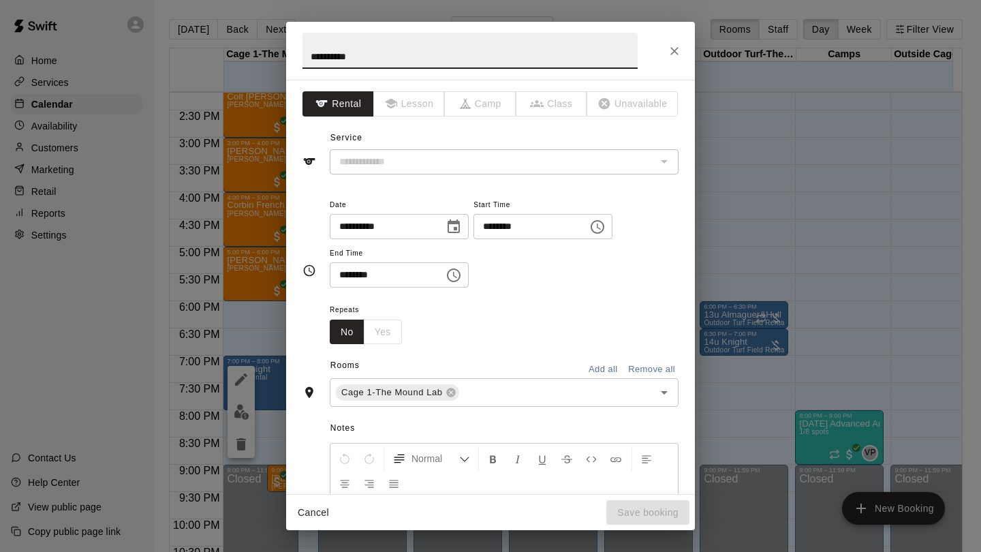
type input "**********"
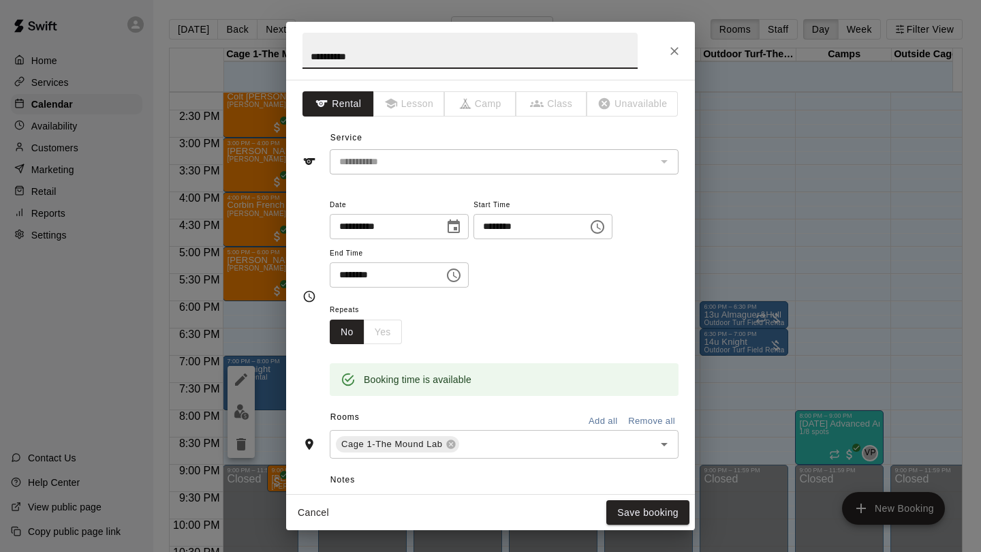
click at [670, 44] on icon "Close" at bounding box center [674, 51] width 14 height 14
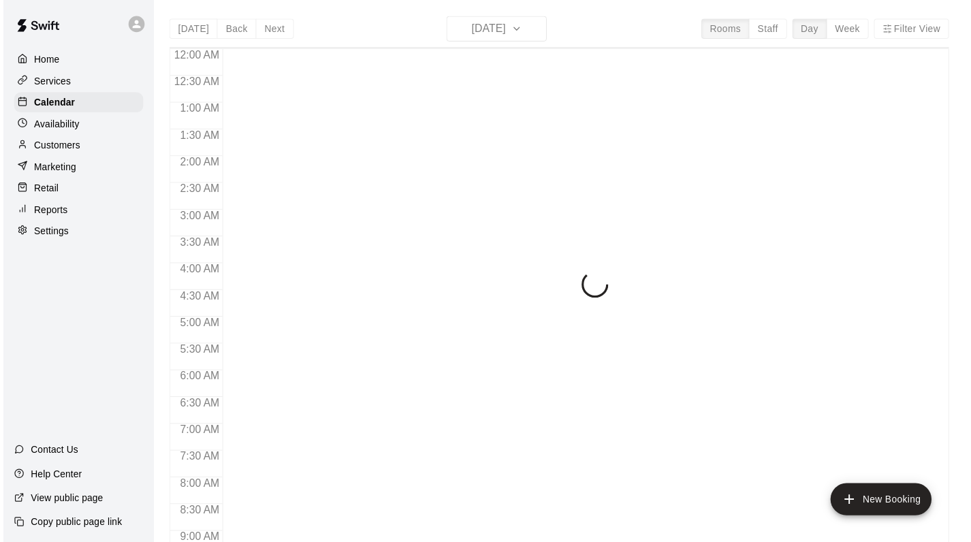
scroll to position [752, 0]
